Goal: Information Seeking & Learning: Learn about a topic

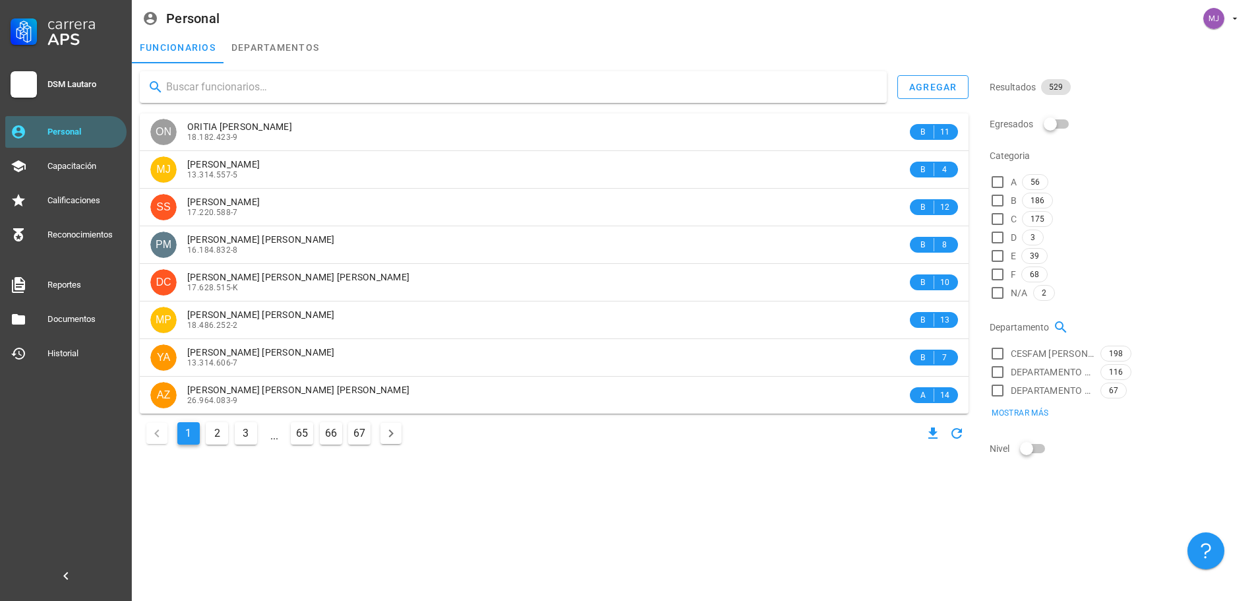
click at [231, 90] on input "text" at bounding box center [521, 86] width 710 height 21
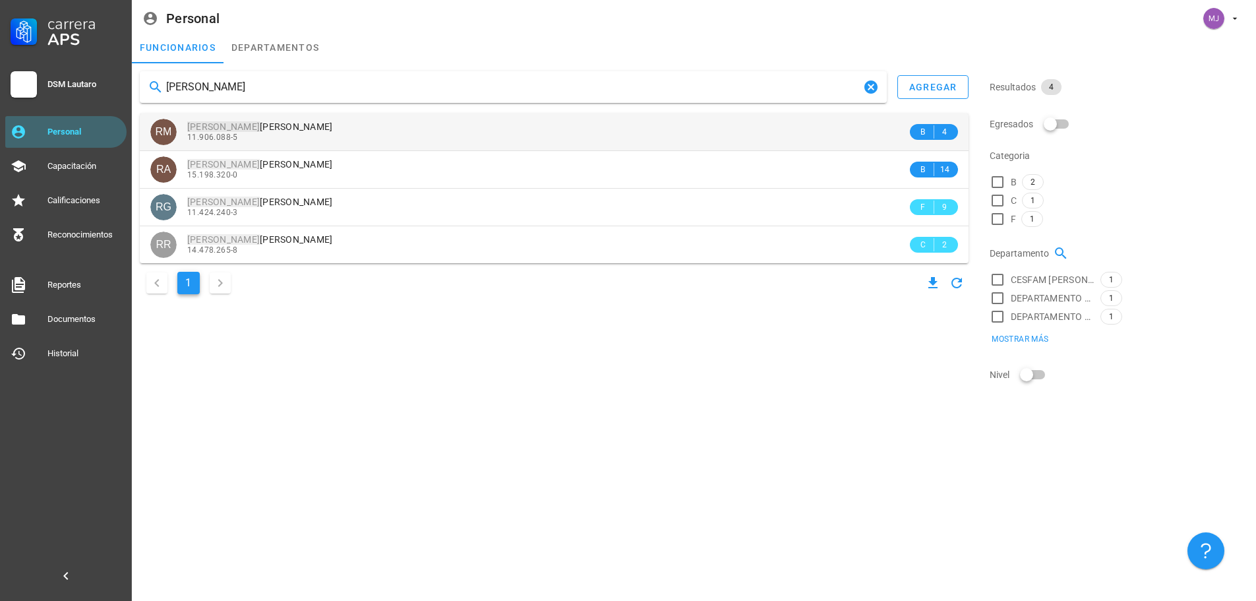
type input "[PERSON_NAME]"
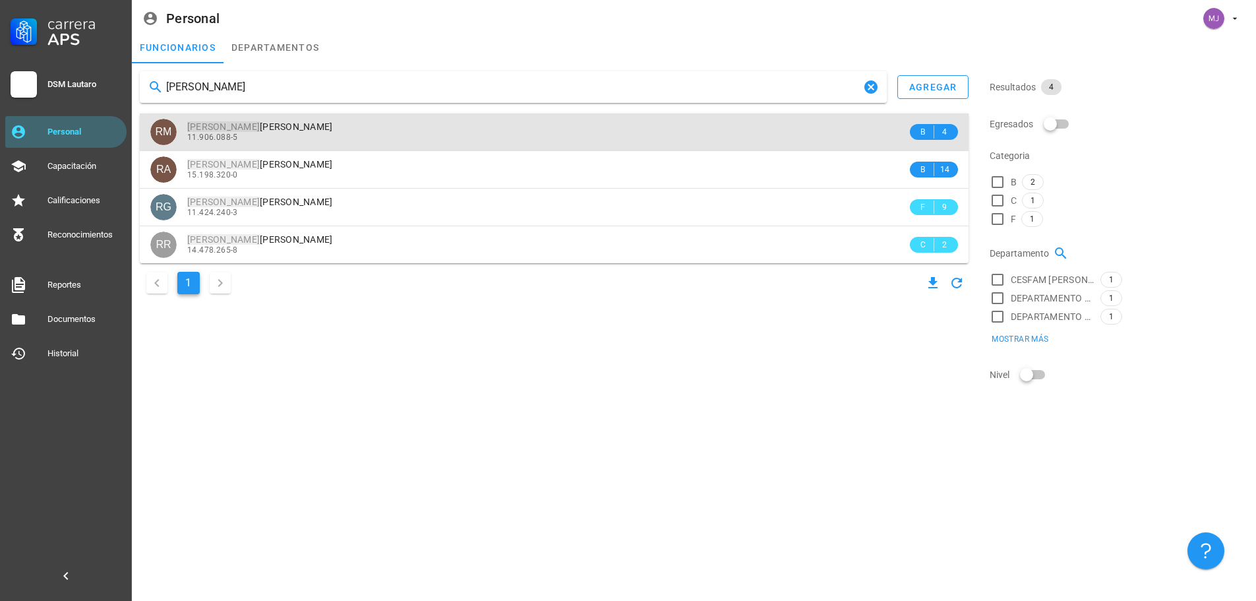
click at [330, 126] on span "[PERSON_NAME] [PERSON_NAME]" at bounding box center [260, 126] width 146 height 11
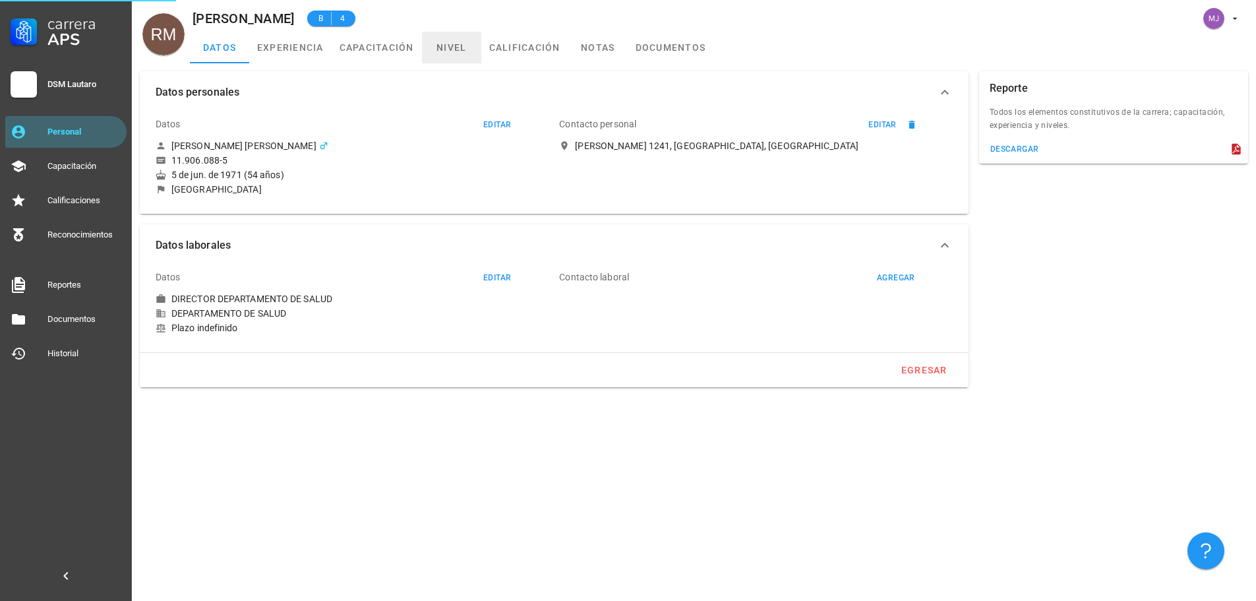
click at [448, 55] on link "nivel" at bounding box center [451, 48] width 59 height 32
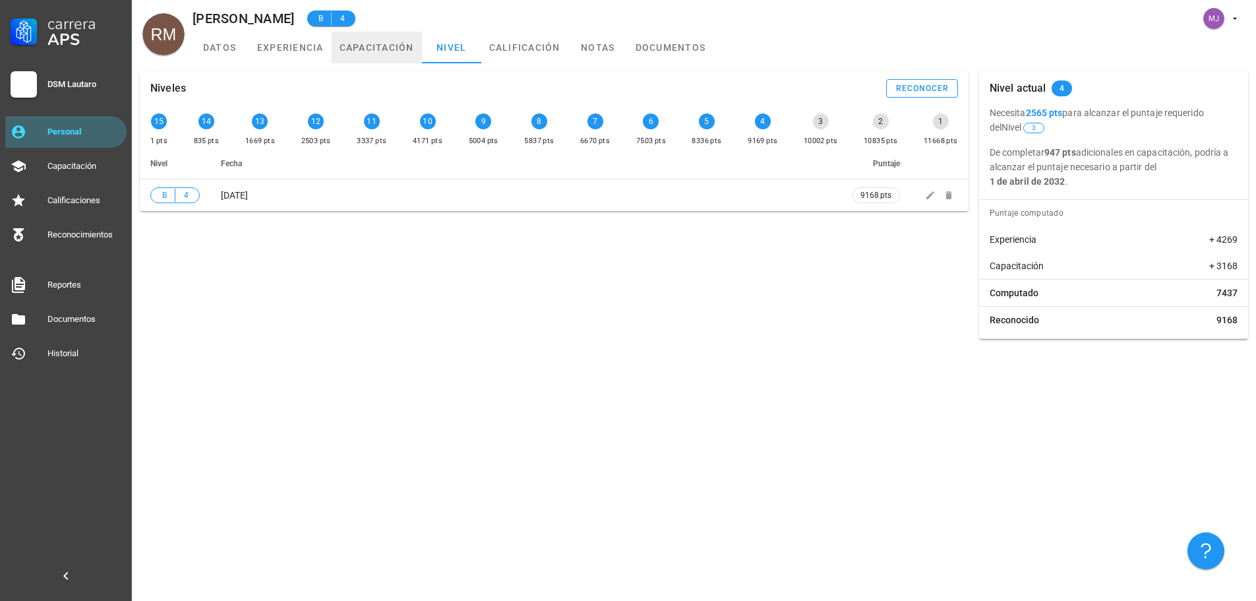
click at [353, 46] on link "capacitación" at bounding box center [377, 48] width 90 height 32
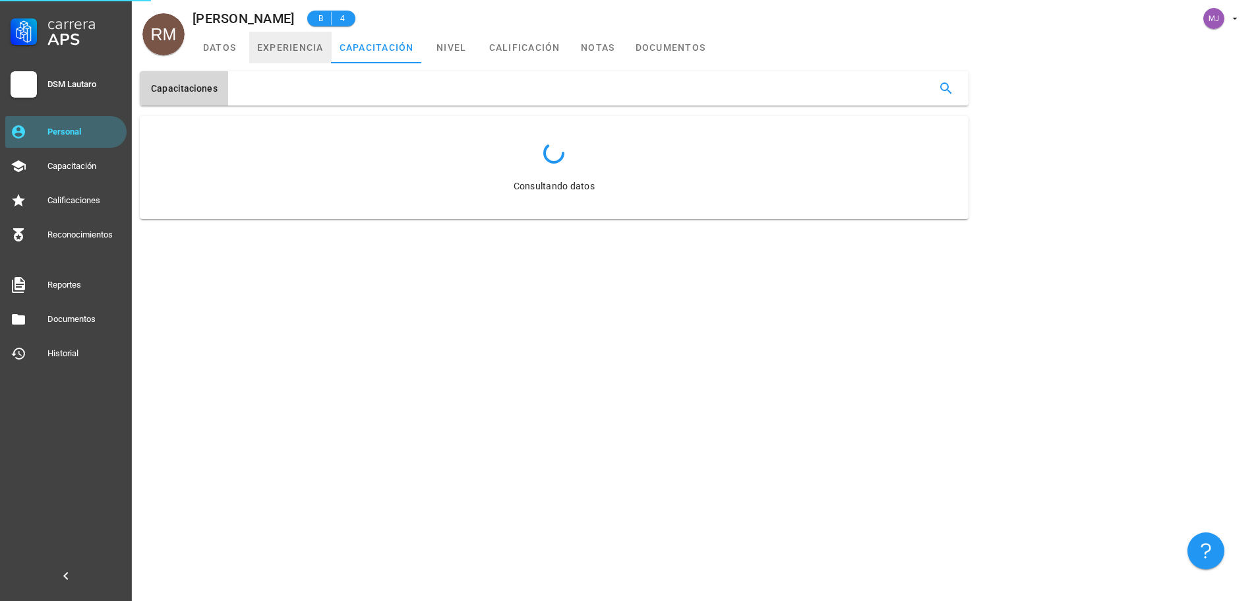
click at [286, 48] on link "experiencia" at bounding box center [290, 48] width 82 height 32
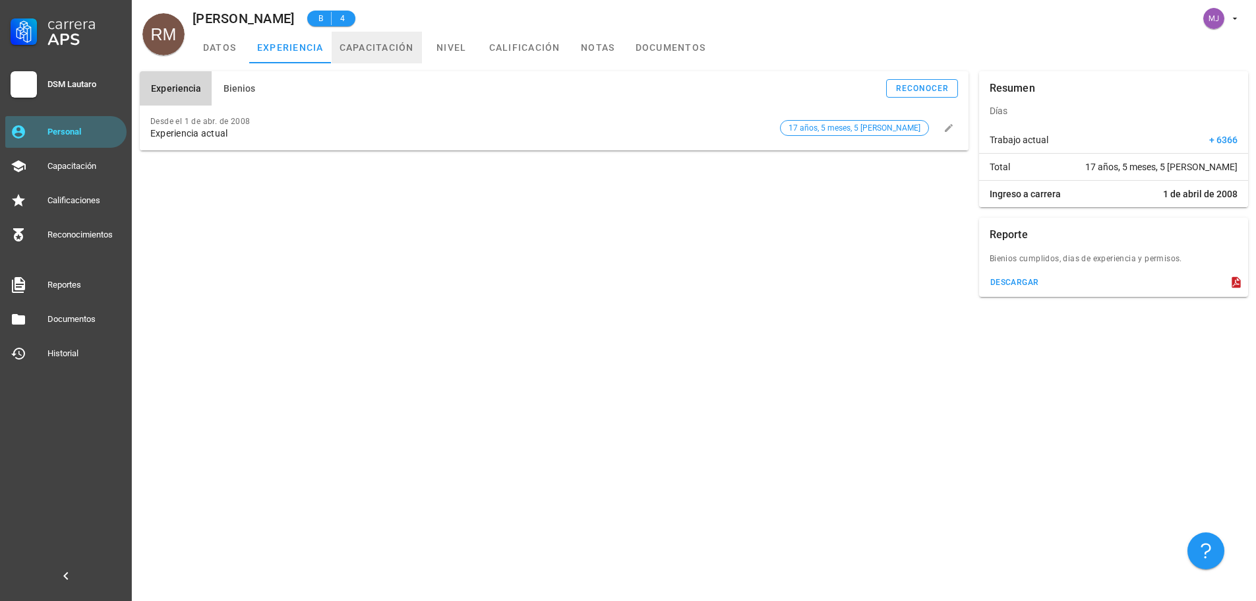
click at [357, 56] on link "capacitación" at bounding box center [377, 48] width 90 height 32
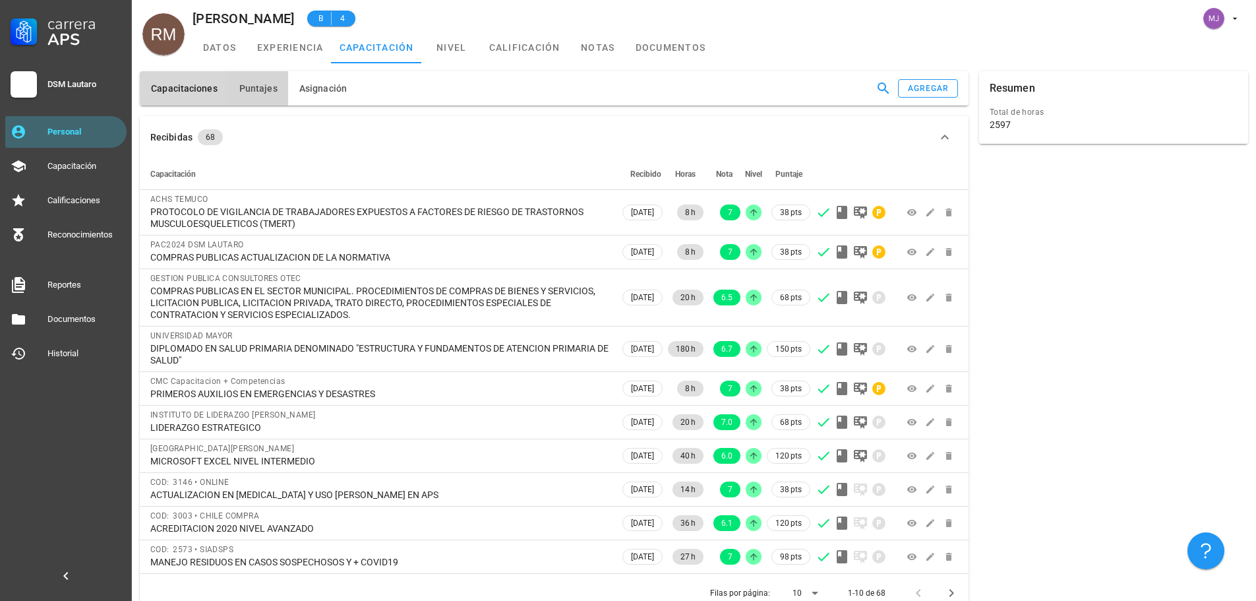
click at [263, 91] on span "Puntajes" at bounding box center [258, 88] width 39 height 11
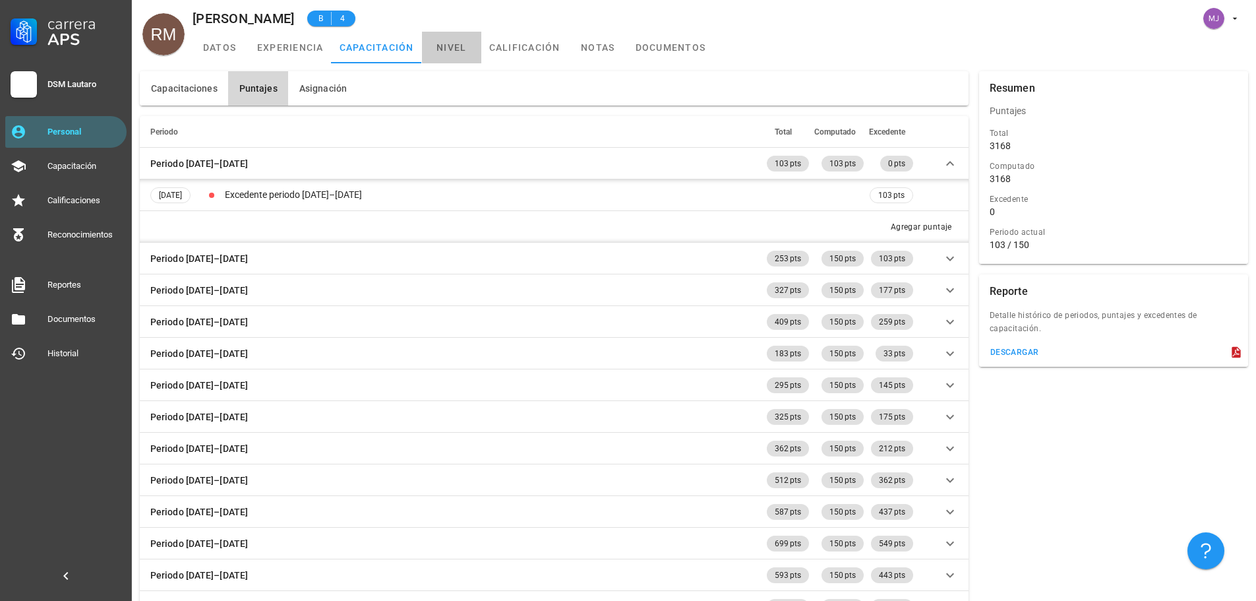
click at [448, 41] on link "nivel" at bounding box center [451, 48] width 59 height 32
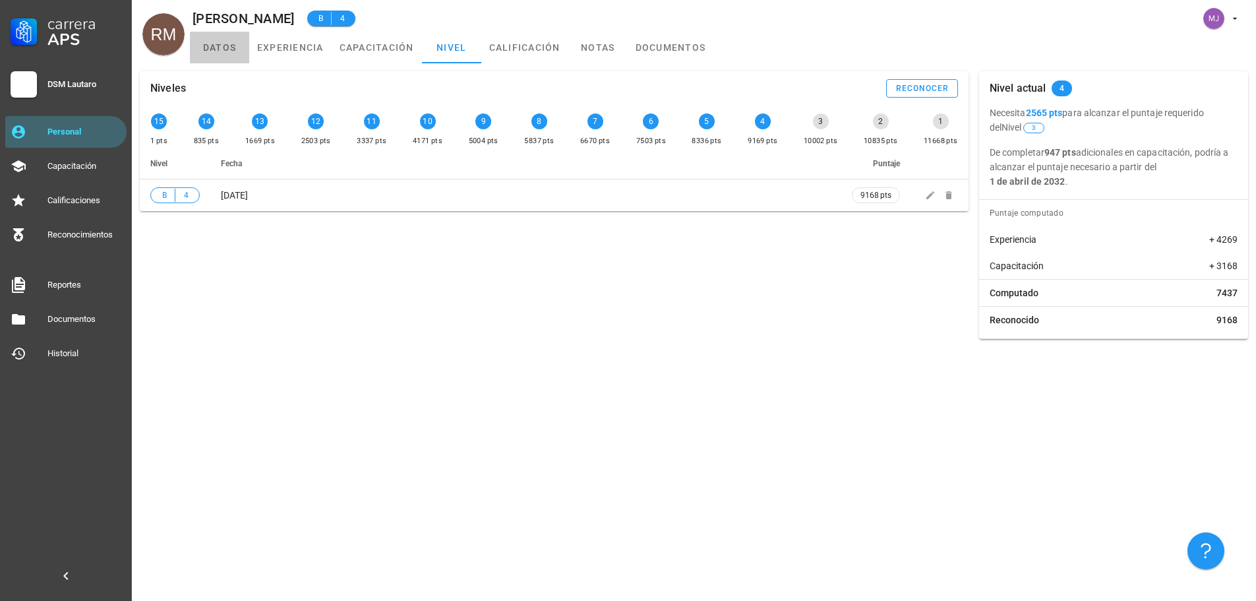
click at [225, 52] on link "datos" at bounding box center [219, 48] width 59 height 32
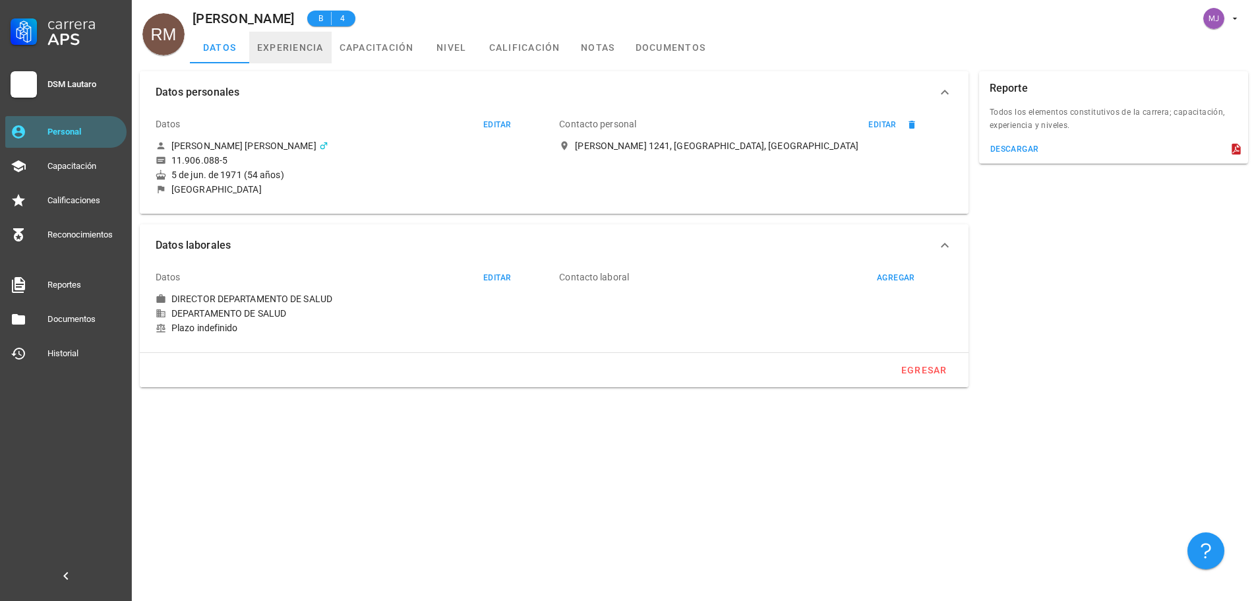
click at [288, 47] on link "experiencia" at bounding box center [290, 48] width 82 height 32
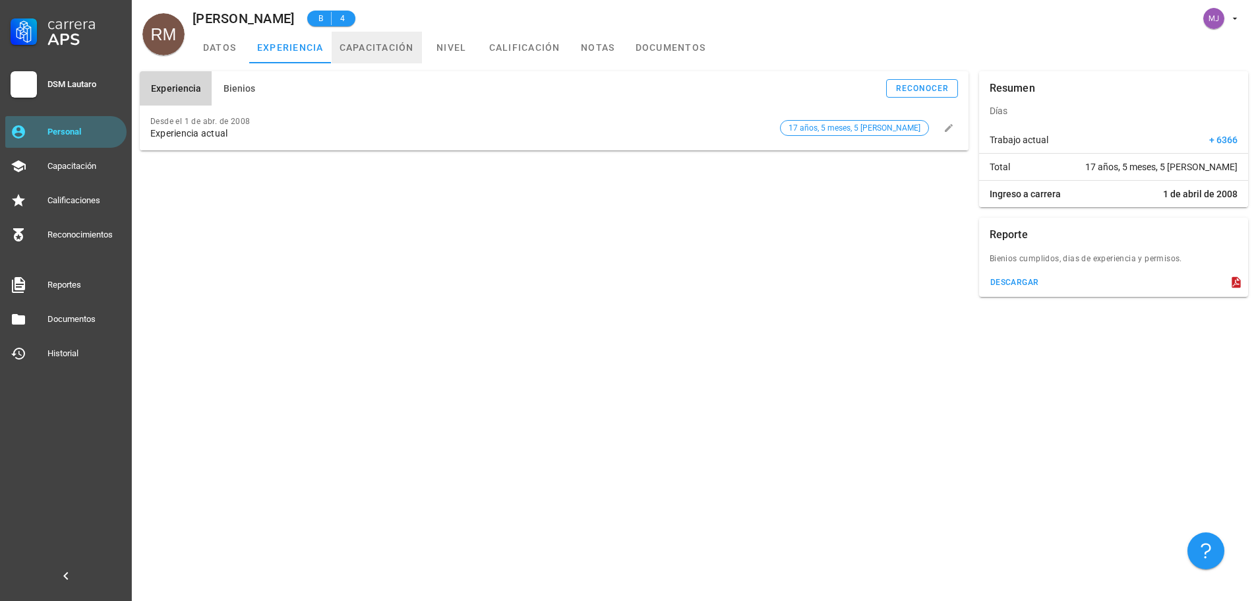
click at [392, 49] on link "capacitación" at bounding box center [377, 48] width 90 height 32
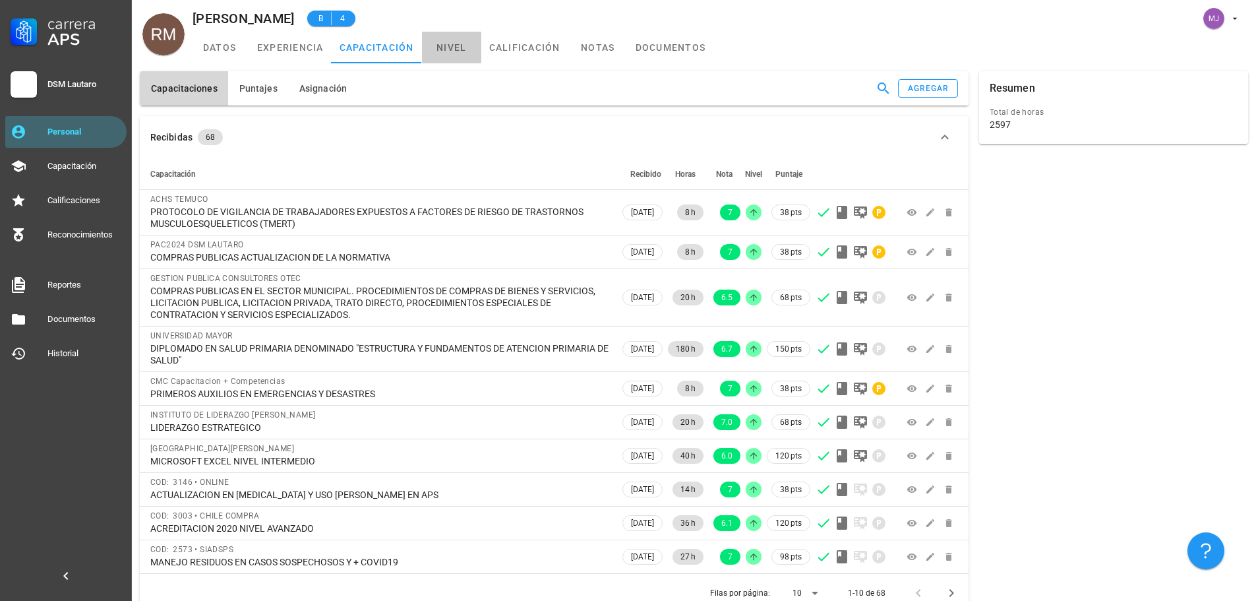
click at [450, 48] on link "nivel" at bounding box center [451, 48] width 59 height 32
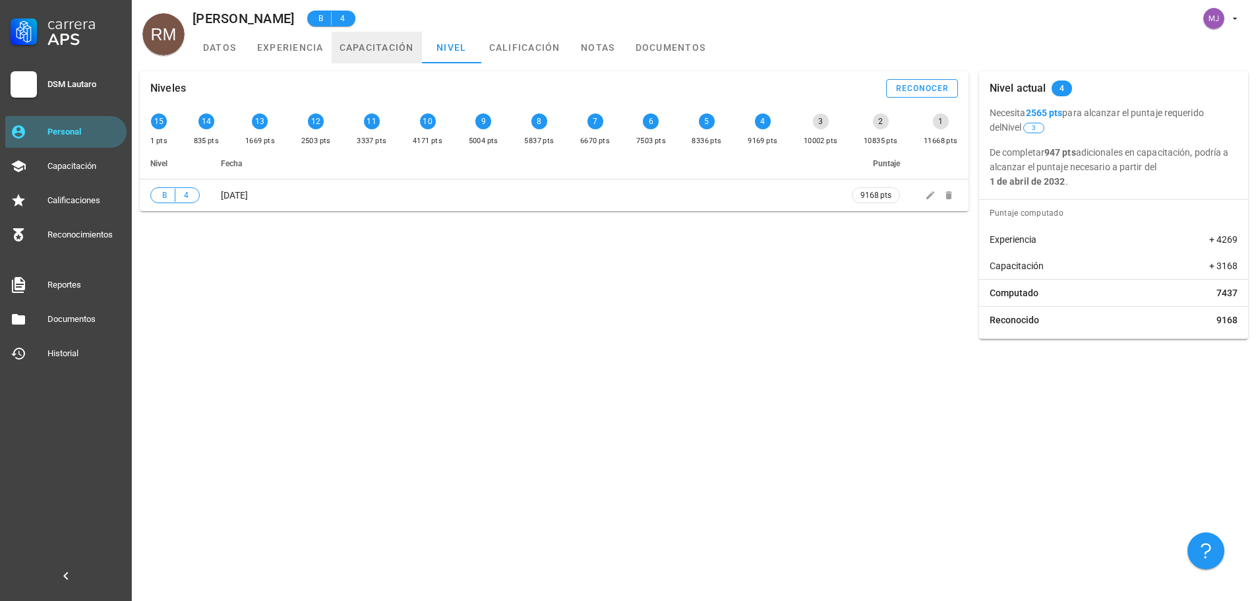
click at [405, 50] on link "capacitación" at bounding box center [377, 48] width 90 height 32
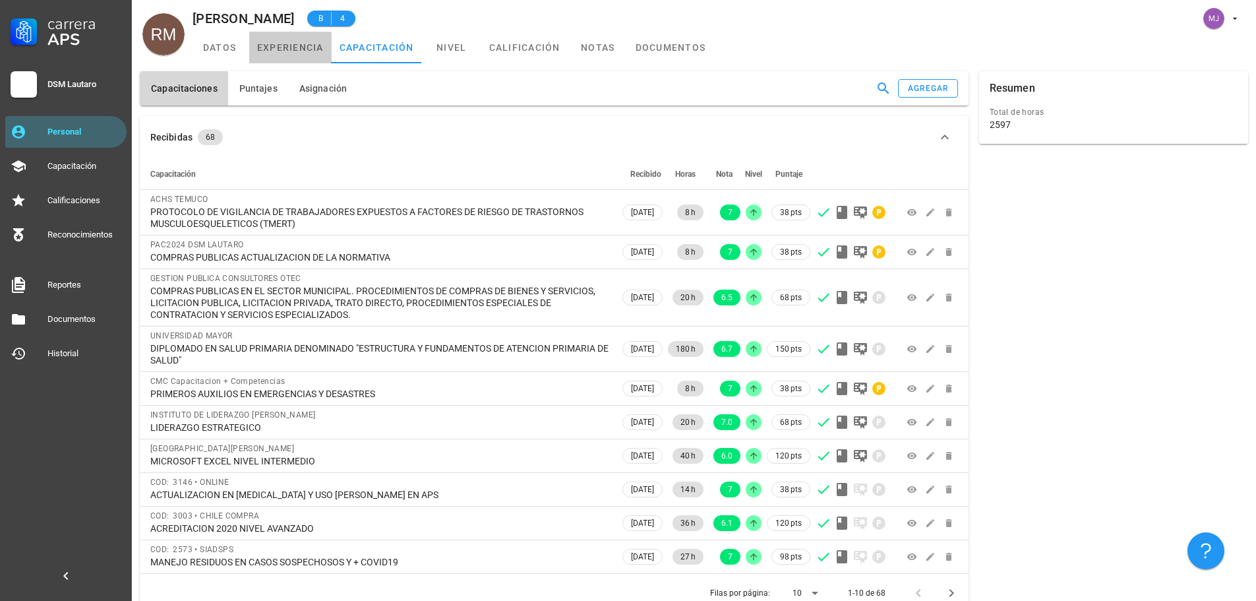
click at [321, 52] on link "experiencia" at bounding box center [290, 48] width 82 height 32
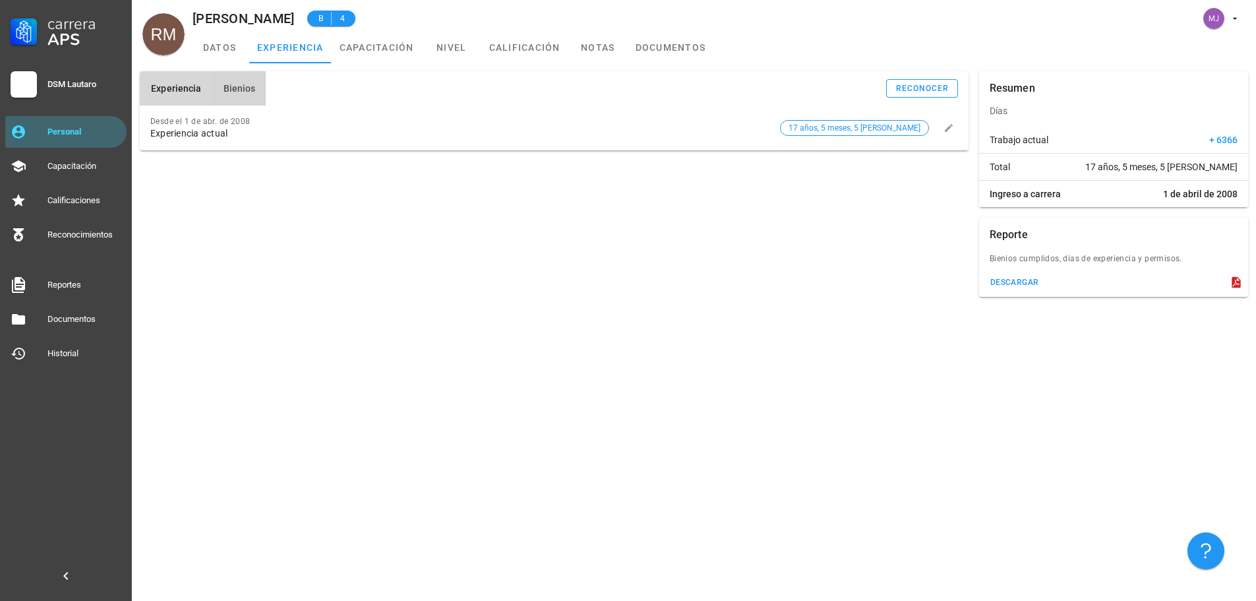
click at [229, 92] on span "Bienios" at bounding box center [238, 88] width 33 height 11
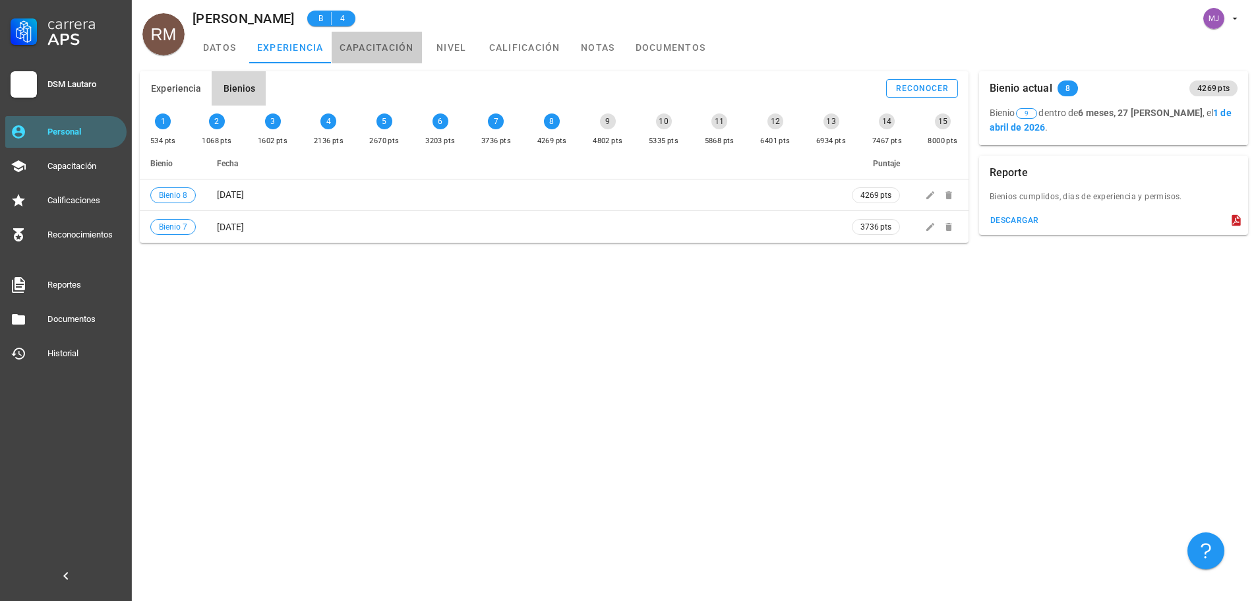
click at [397, 49] on link "capacitación" at bounding box center [377, 48] width 90 height 32
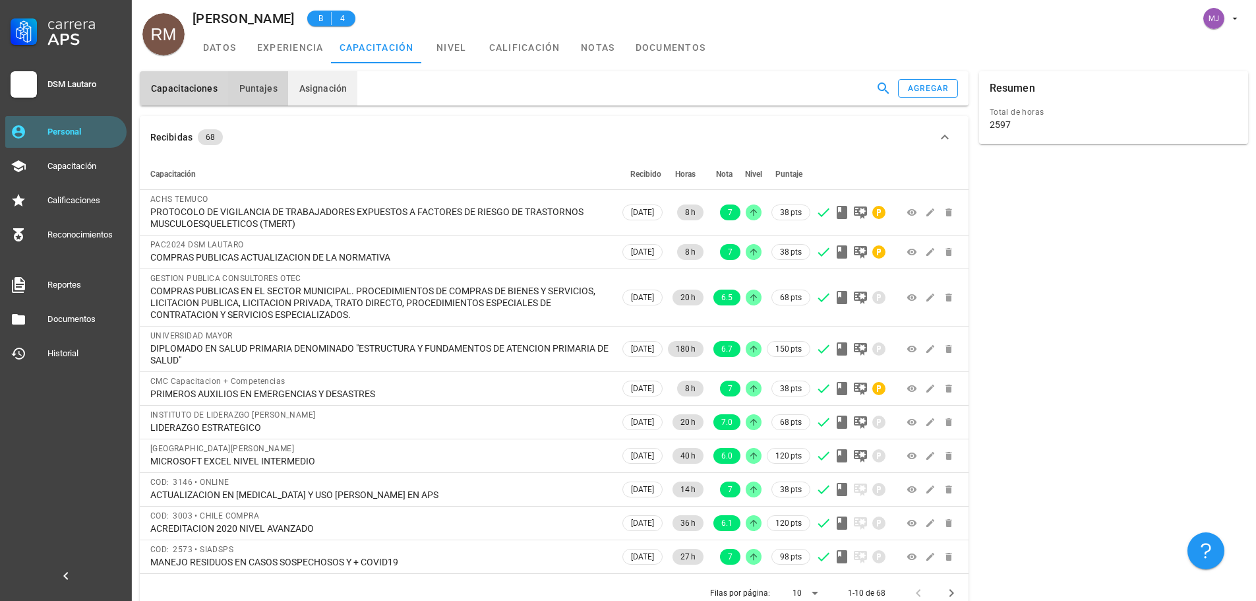
drag, startPoint x: 265, startPoint y: 84, endPoint x: 286, endPoint y: 86, distance: 21.2
click at [265, 84] on span "Puntajes" at bounding box center [258, 88] width 39 height 11
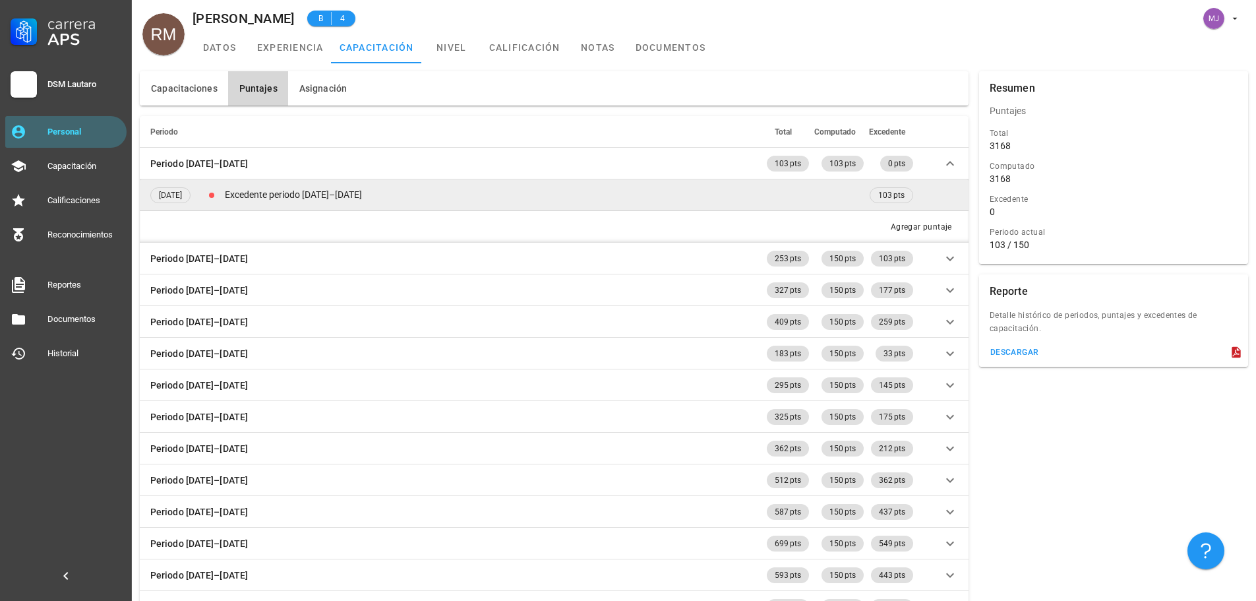
click at [673, 192] on td "Excedente periodo [DATE]–[DATE]" at bounding box center [544, 195] width 645 height 32
click at [503, 196] on td "Excedente periodo [DATE]–[DATE]" at bounding box center [544, 195] width 645 height 32
click at [952, 191] on td at bounding box center [942, 195] width 53 height 32
click at [755, 206] on td "Excedente periodo [DATE]–[DATE]" at bounding box center [544, 195] width 645 height 32
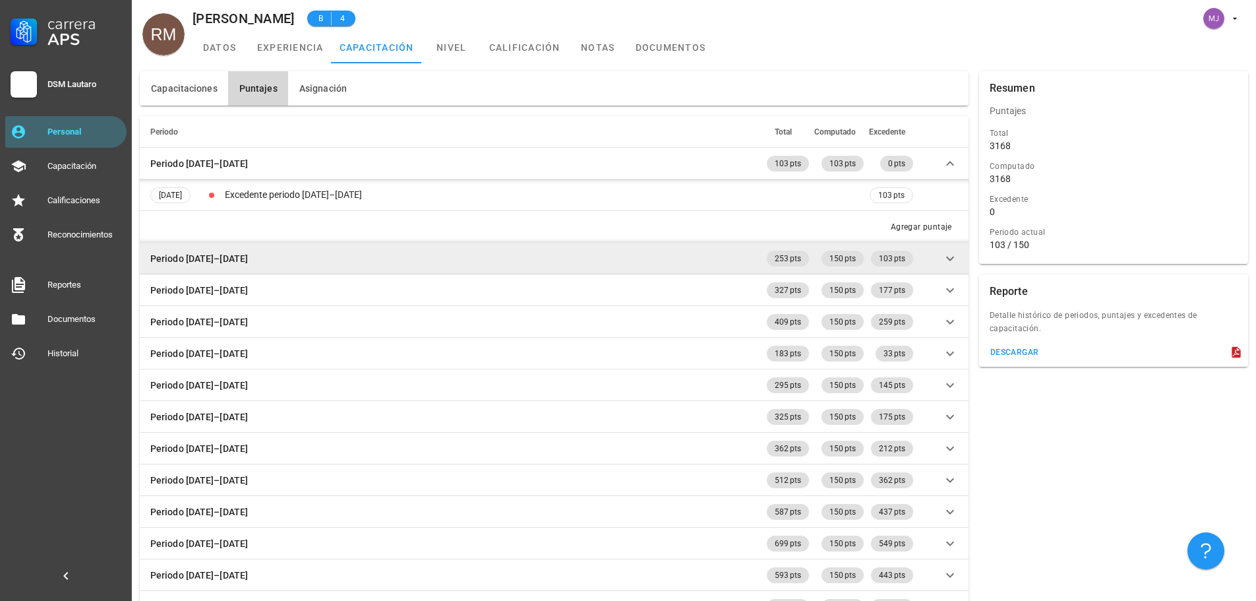
click at [955, 260] on icon at bounding box center [950, 259] width 16 height 16
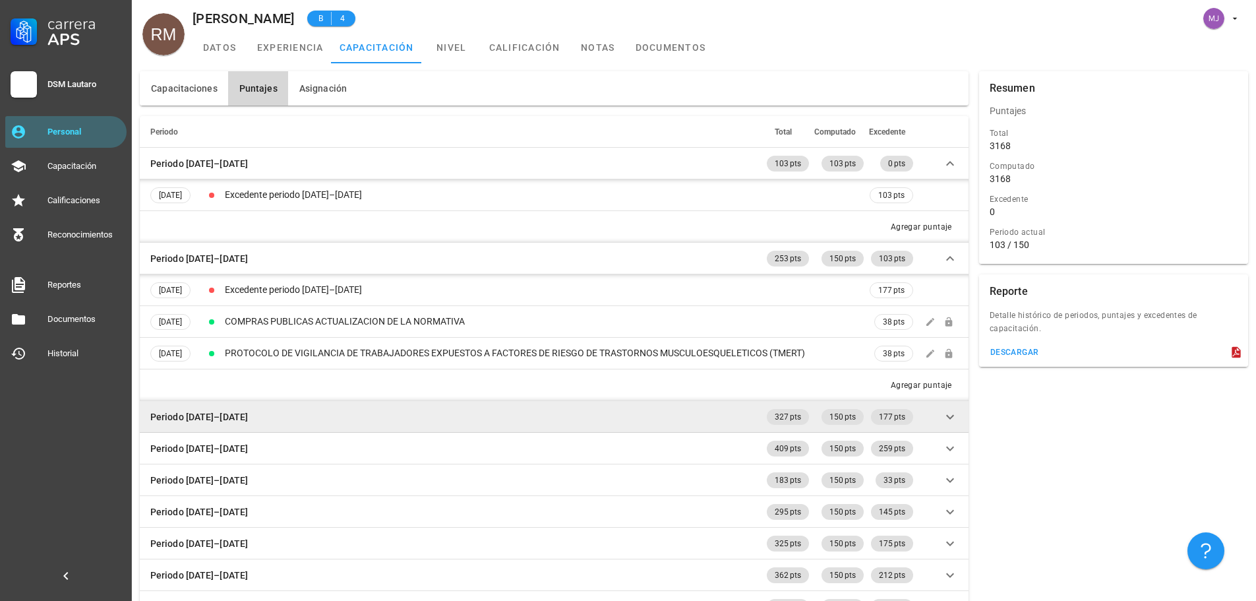
click at [947, 415] on icon at bounding box center [950, 416] width 8 height 5
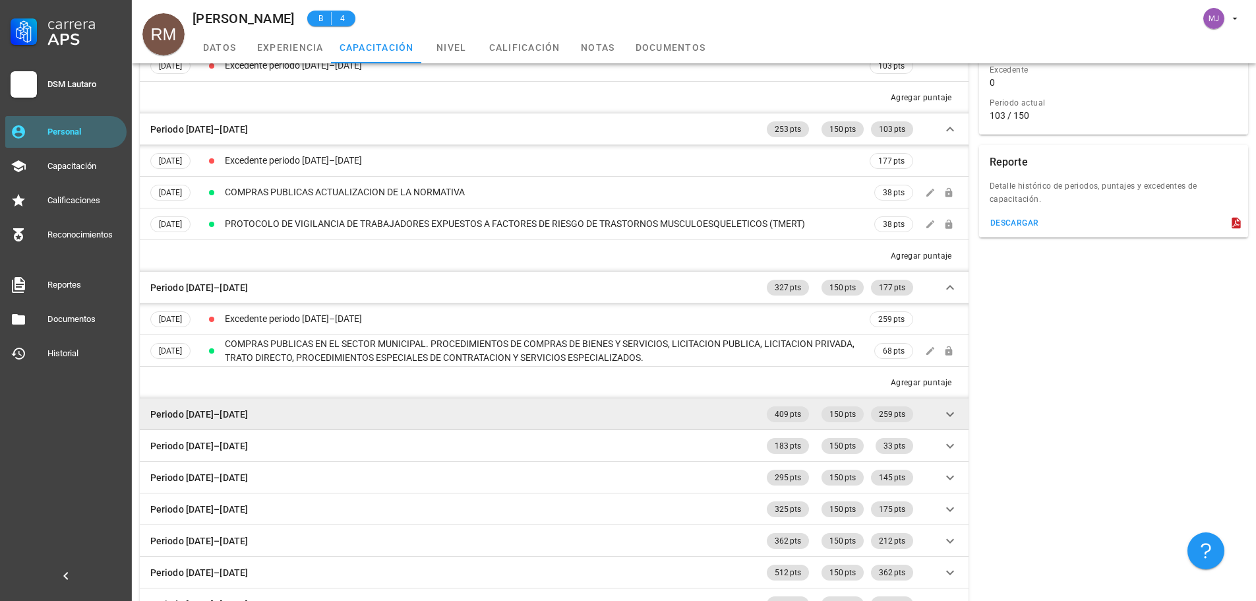
scroll to position [132, 0]
click at [947, 413] on icon at bounding box center [950, 411] width 16 height 16
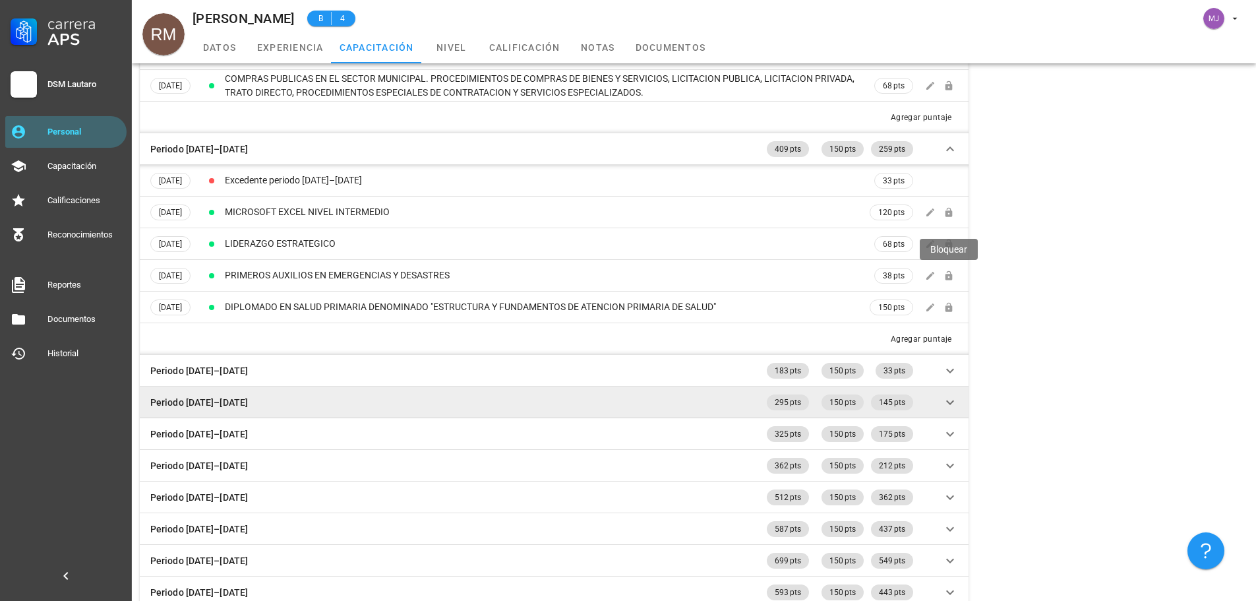
scroll to position [396, 0]
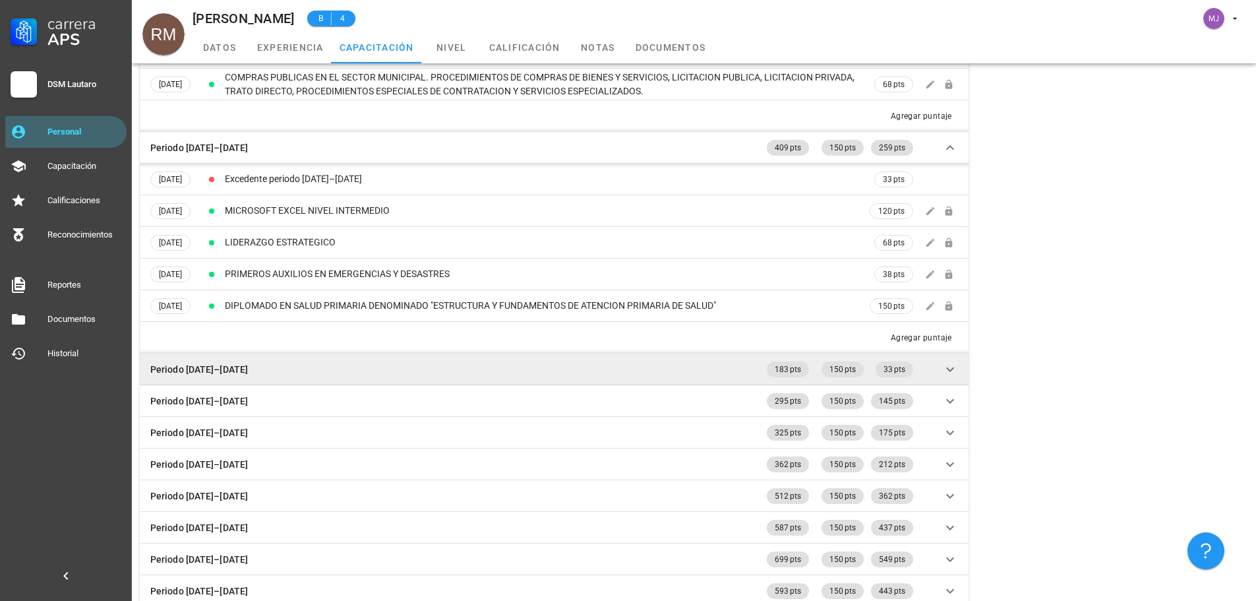
click at [947, 369] on icon at bounding box center [950, 369] width 16 height 16
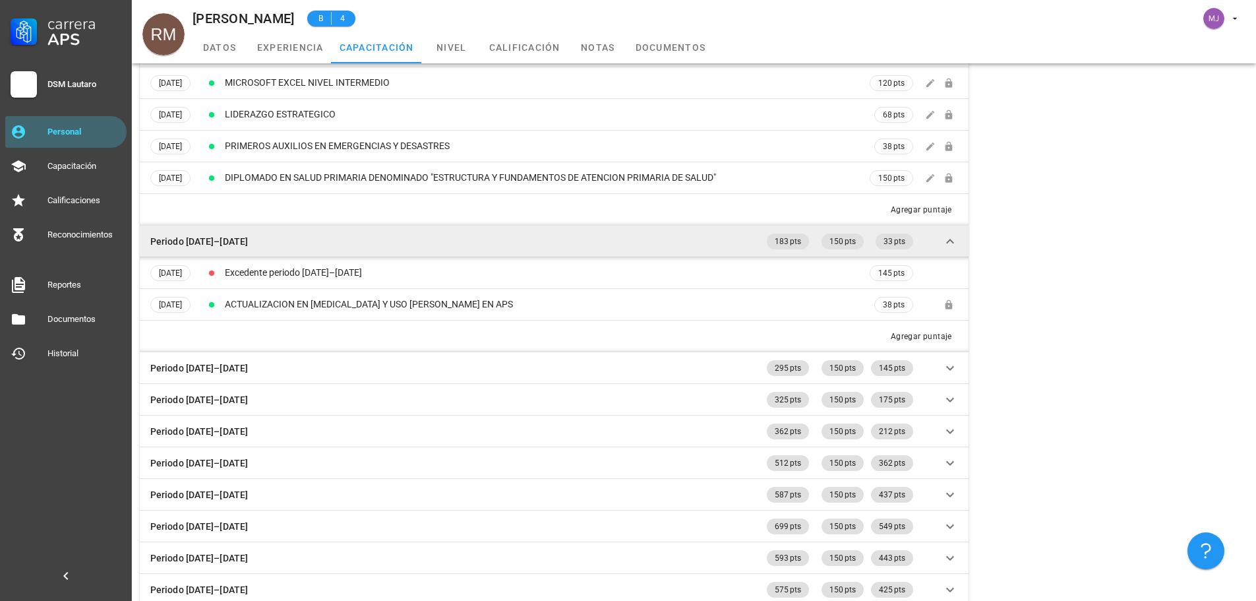
scroll to position [527, 0]
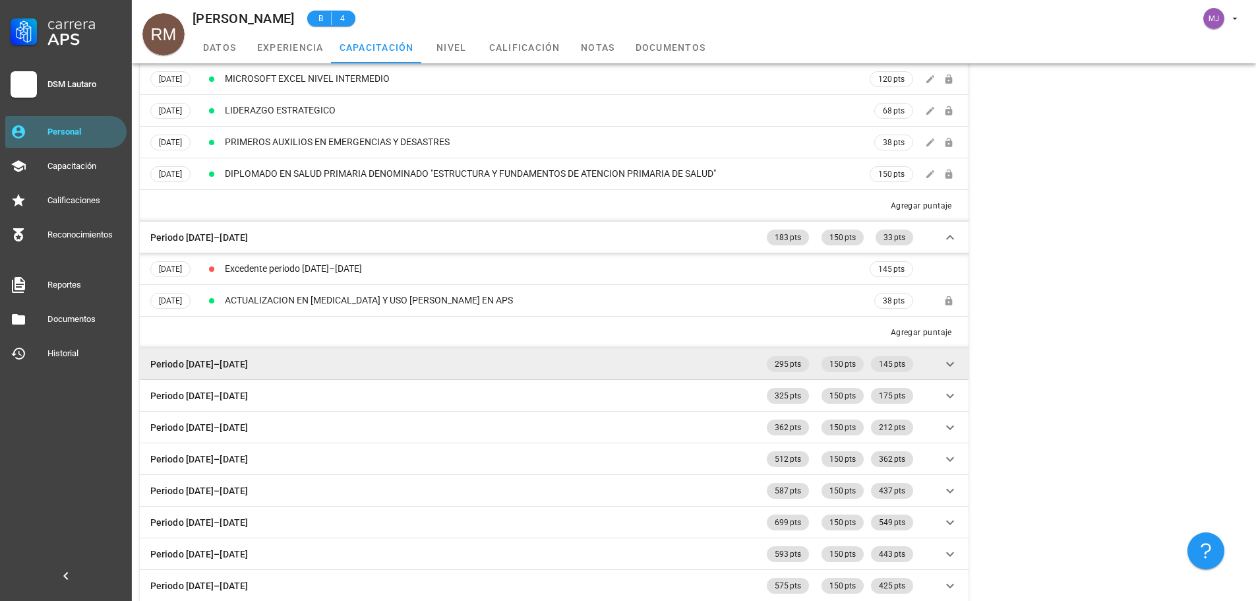
click at [946, 363] on icon at bounding box center [950, 364] width 16 height 16
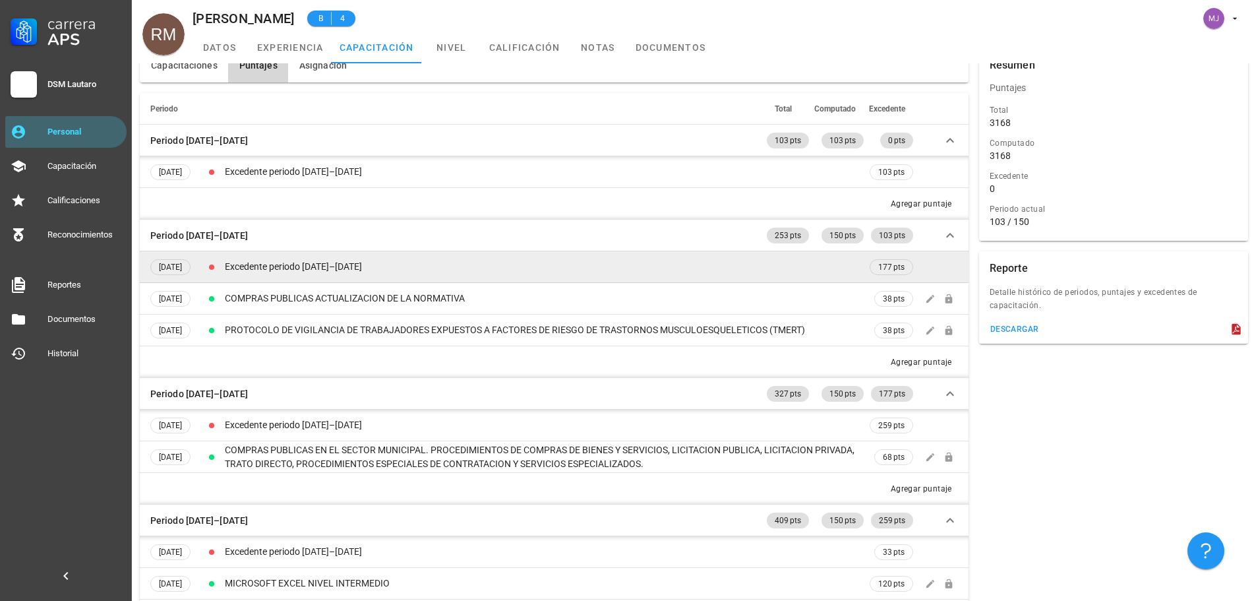
scroll to position [0, 0]
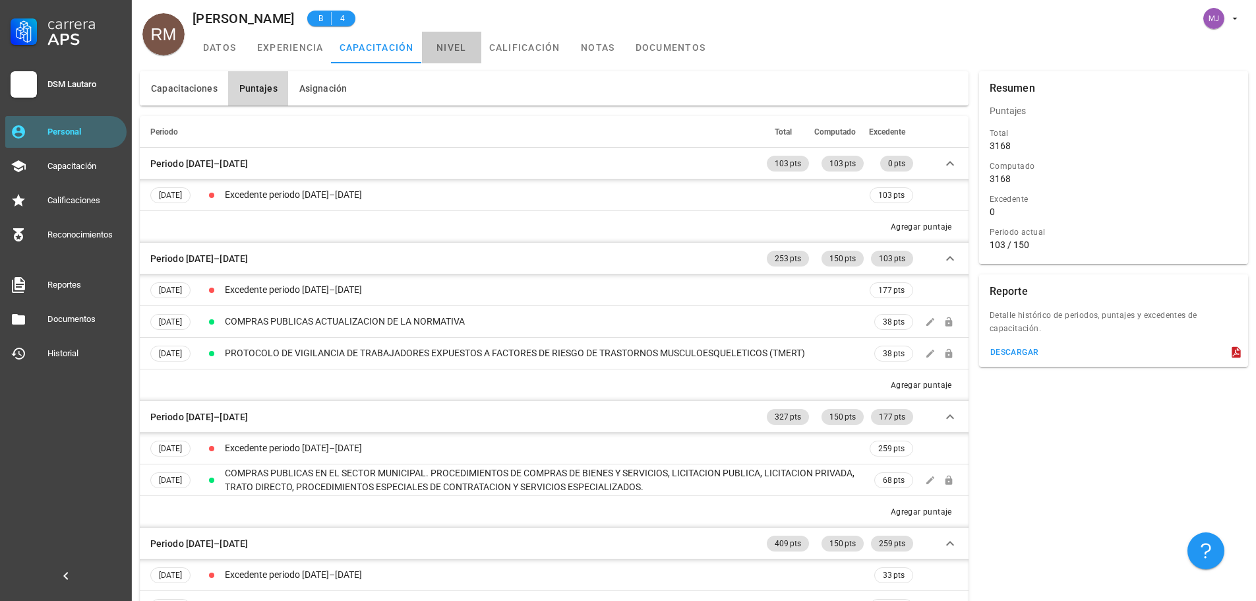
click at [471, 43] on link "nivel" at bounding box center [451, 48] width 59 height 32
